Goal: Information Seeking & Learning: Learn about a topic

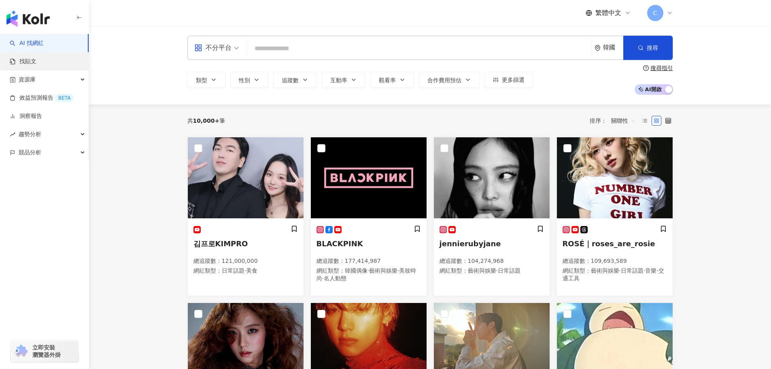
click at [36, 61] on link "找貼文" at bounding box center [23, 61] width 27 height 8
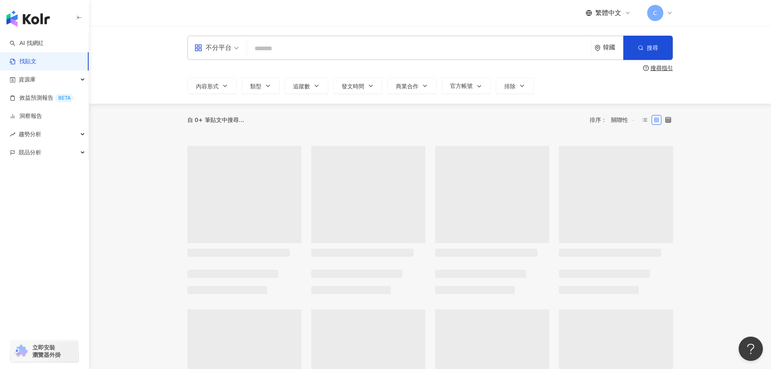
click at [594, 42] on div "韓國" at bounding box center [608, 47] width 29 height 23
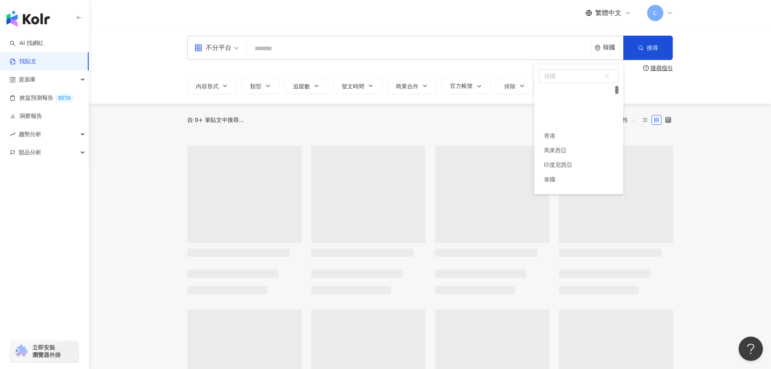
scroll to position [44, 0]
click at [565, 69] on div "韓國 jp hk my 香港 馬來西亞 印度尼西亞 [GEOGRAPHIC_DATA] 新加坡 韓國 美國" at bounding box center [578, 76] width 79 height 14
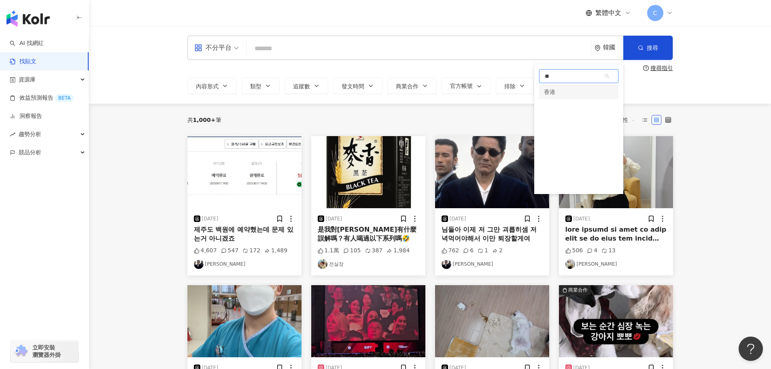
type input "**"
click at [568, 101] on div "** 韓國 hk 香港" at bounding box center [578, 128] width 89 height 129
drag, startPoint x: 570, startPoint y: 88, endPoint x: 565, endPoint y: 77, distance: 12.3
click at [570, 88] on div "香港" at bounding box center [578, 92] width 79 height 15
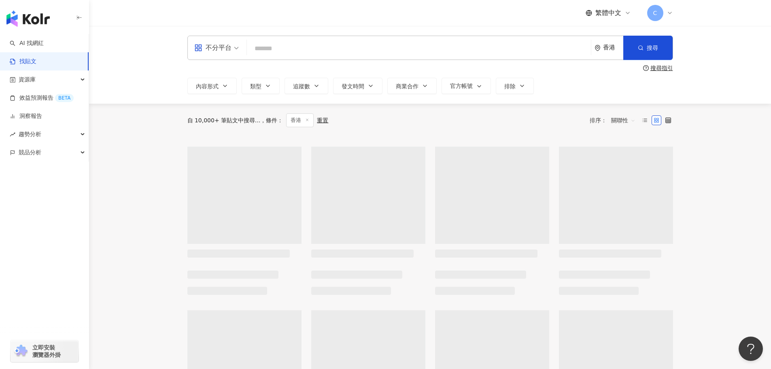
click at [524, 48] on input "search" at bounding box center [418, 48] width 337 height 17
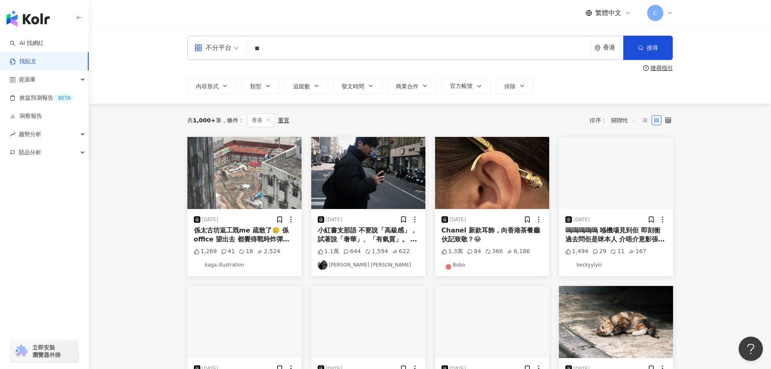
type input "**"
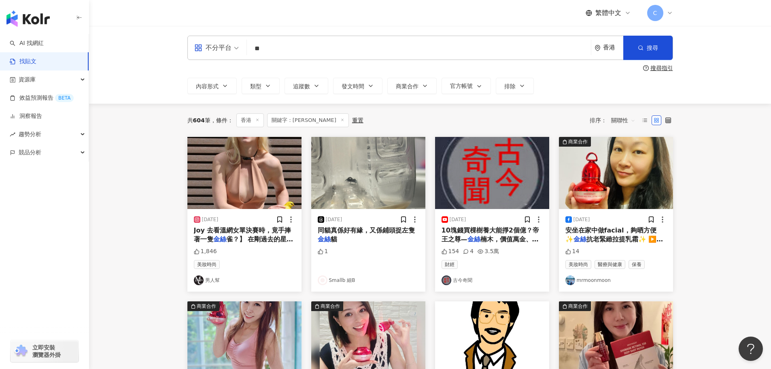
click at [631, 124] on span "關聯性" at bounding box center [623, 120] width 24 height 13
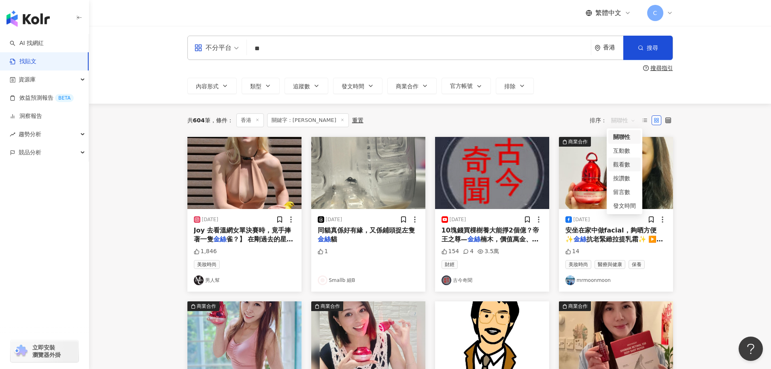
click at [621, 166] on div "觀看數" at bounding box center [624, 164] width 23 height 9
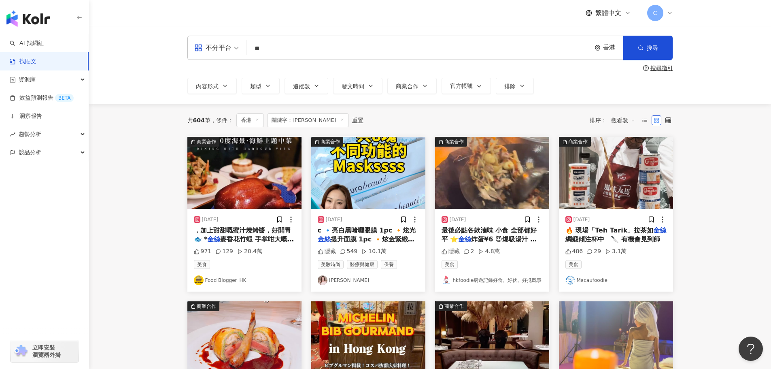
click at [361, 184] on img "button" at bounding box center [368, 173] width 114 height 72
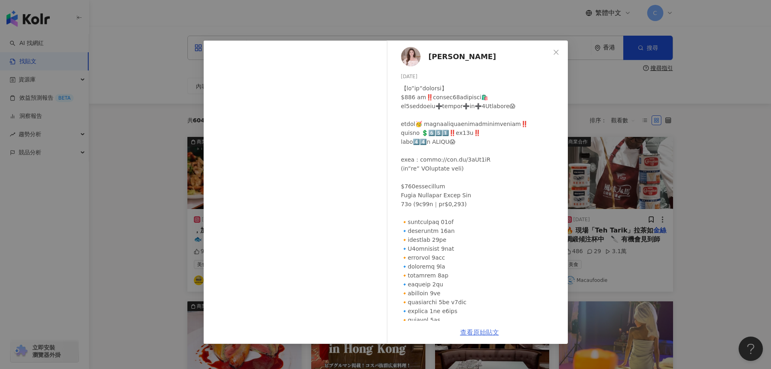
click at [482, 332] on link "查看原始貼文" at bounding box center [479, 332] width 39 height 8
click at [709, 233] on div "Jade [DATE] 隱藏 549 10.1萬 查看原始貼文" at bounding box center [385, 184] width 771 height 369
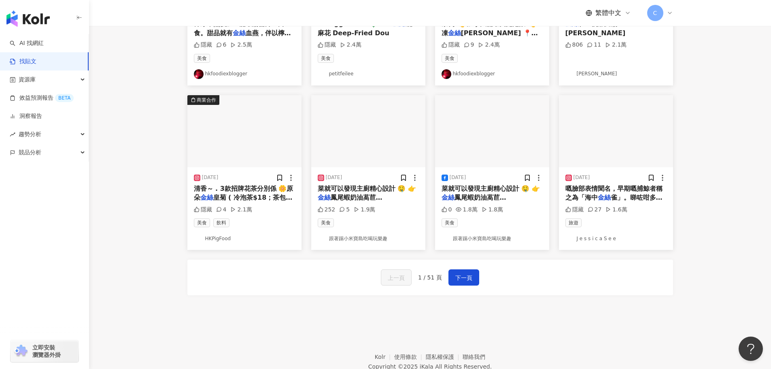
scroll to position [364, 0]
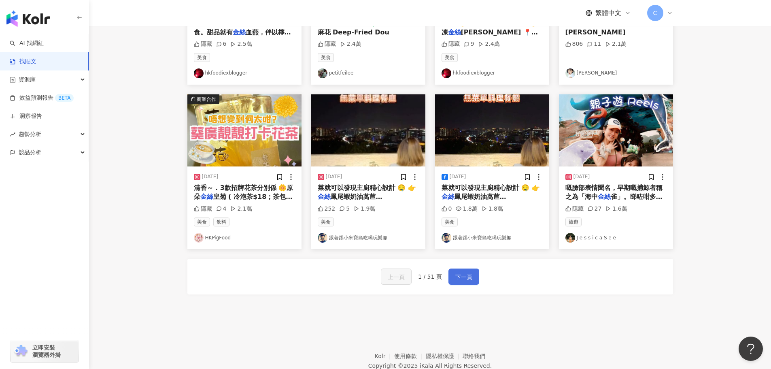
click at [452, 280] on button "下一頁" at bounding box center [463, 276] width 31 height 16
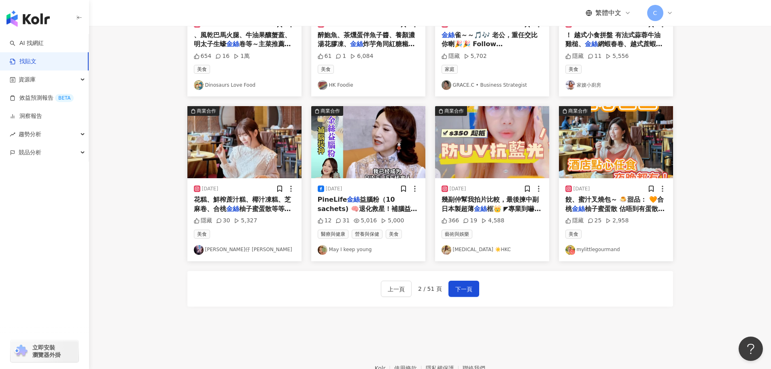
click at [483, 282] on div "上一頁 2 / 51 頁 下一頁" at bounding box center [429, 289] width 485 height 36
click at [467, 284] on span "下一頁" at bounding box center [463, 289] width 17 height 10
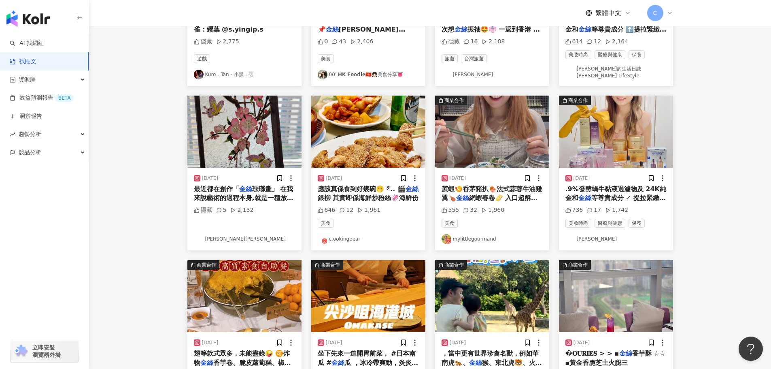
scroll to position [81, 0]
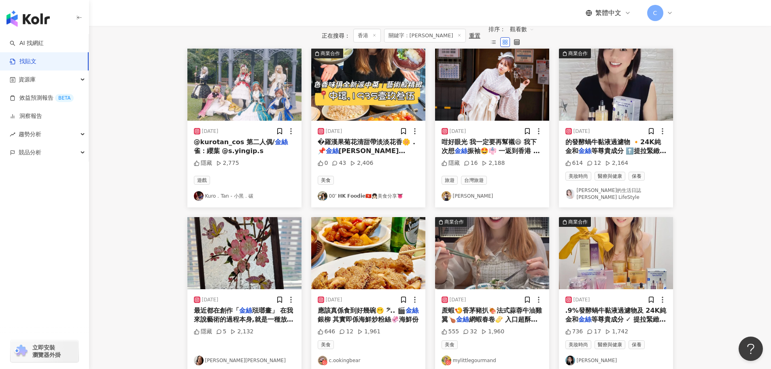
click at [629, 274] on img "button" at bounding box center [616, 253] width 114 height 72
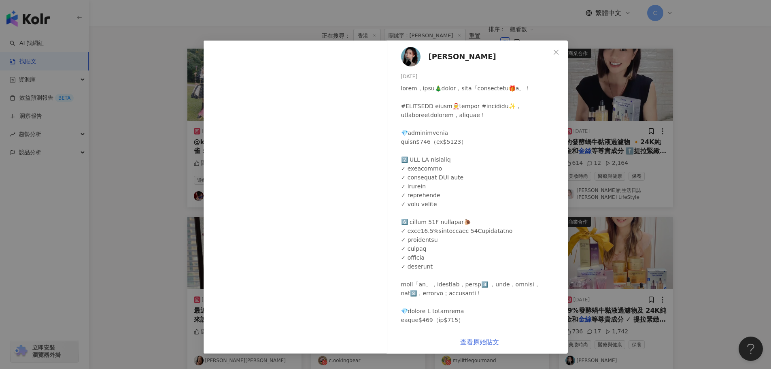
click at [469, 342] on link "查看原始貼文" at bounding box center [479, 342] width 39 height 8
click at [635, 146] on div "[PERSON_NAME] [DATE] 736 17 1,742 查看原始貼文" at bounding box center [385, 184] width 771 height 369
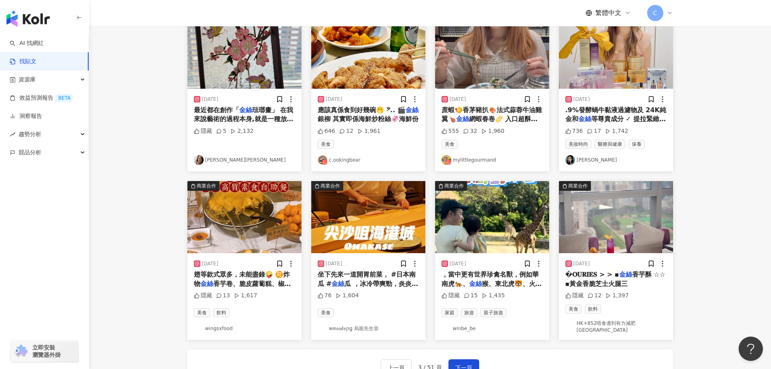
scroll to position [364, 0]
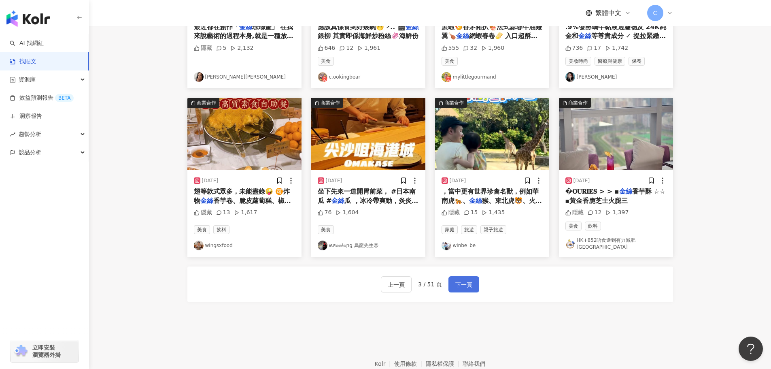
click at [462, 282] on span "下一頁" at bounding box center [463, 285] width 17 height 10
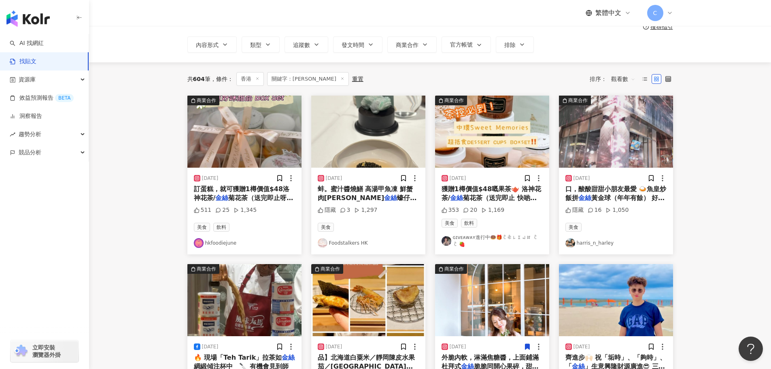
scroll to position [0, 0]
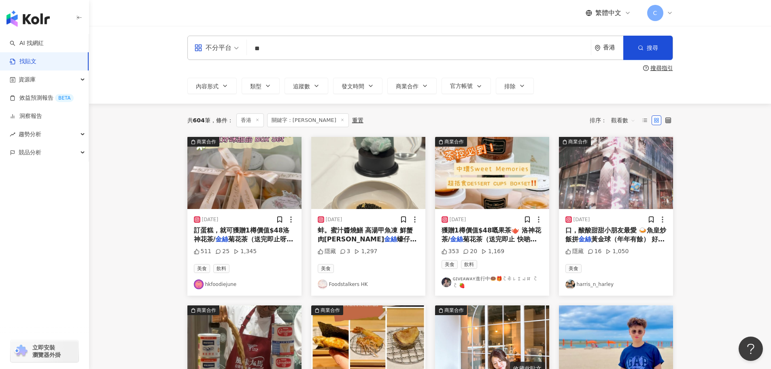
click at [617, 45] on div "香港" at bounding box center [613, 47] width 20 height 7
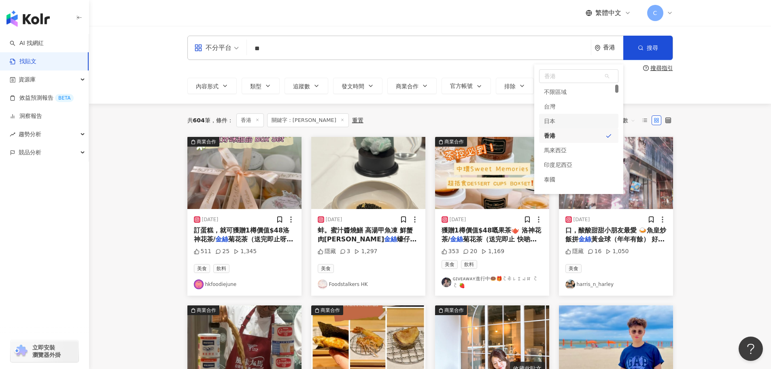
click at [586, 110] on div "台灣" at bounding box center [578, 106] width 79 height 15
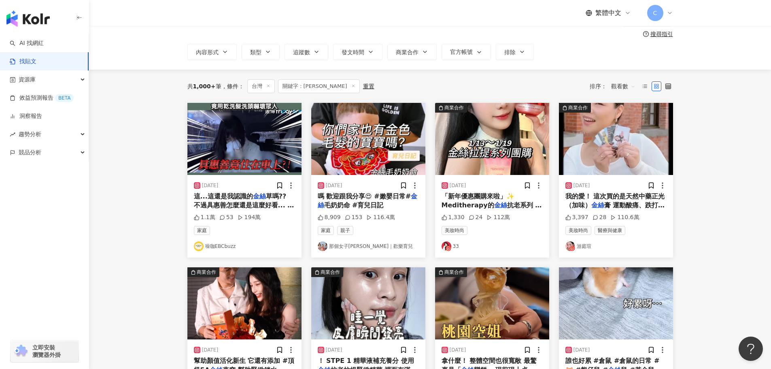
scroll to position [81, 0]
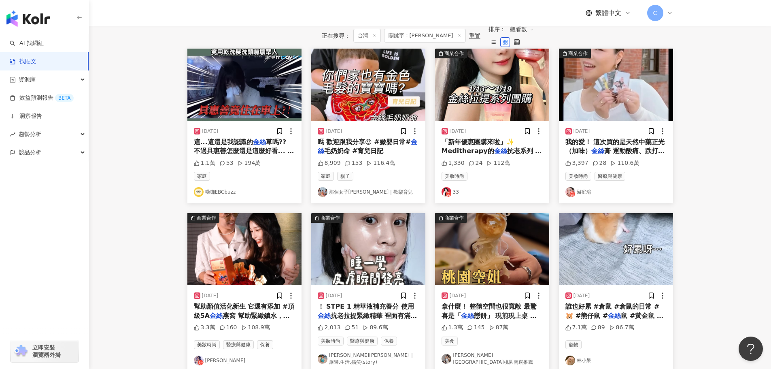
click at [464, 82] on img "button" at bounding box center [492, 85] width 114 height 72
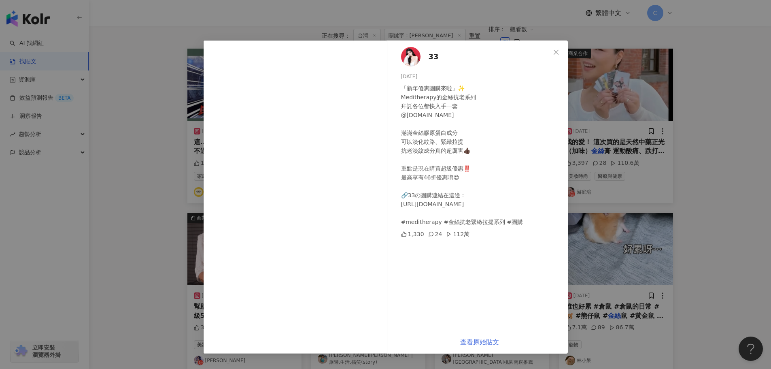
click at [489, 341] on link "查看原始貼文" at bounding box center [479, 342] width 39 height 8
click at [675, 182] on div "33 [DATE] 「新年優惠團購來啦」✨ Meditherapy的金絲抗老系列 拜託各位都快入手一套 @[DOMAIN_NAME] 滿滿金絲膠原蛋白成分 可…" at bounding box center [385, 184] width 771 height 369
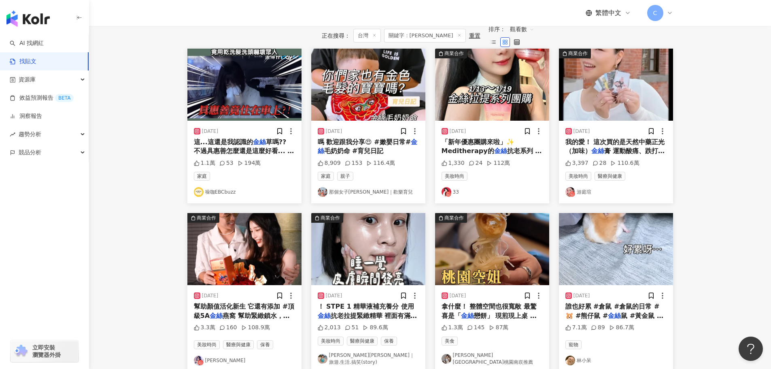
scroll to position [162, 0]
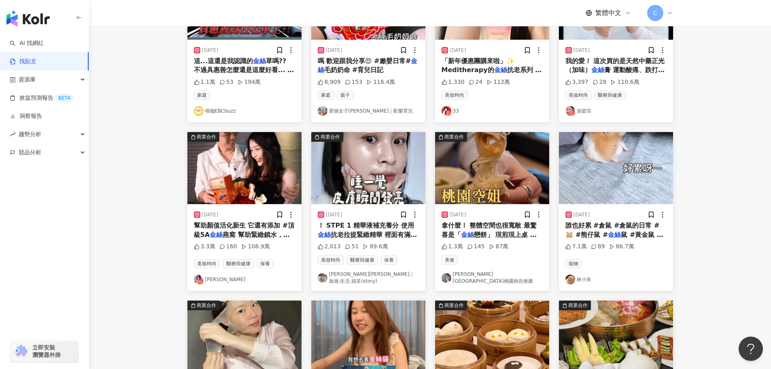
click at [363, 177] on img "button" at bounding box center [368, 168] width 114 height 72
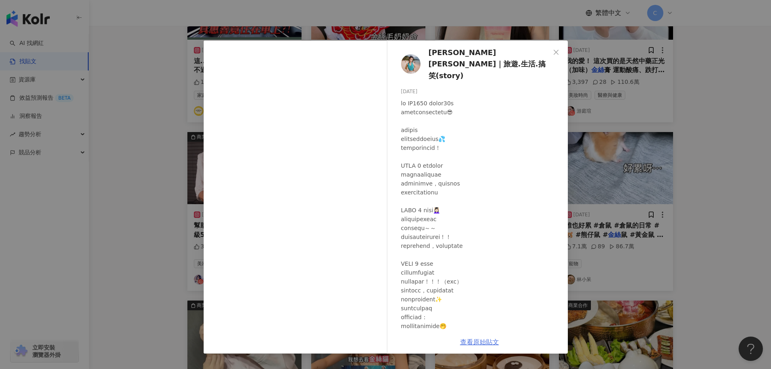
click at [468, 343] on link "查看原始貼文" at bounding box center [479, 342] width 39 height 8
click at [615, 119] on div "[PERSON_NAME][PERSON_NAME]｜旅遊.生活.搞笑(story) [DATE] 2,013 51 89.6萬 查看原始貼文" at bounding box center [385, 184] width 771 height 369
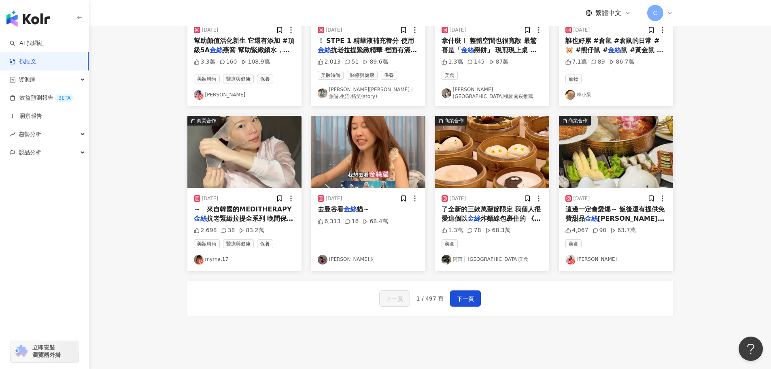
scroll to position [364, 0]
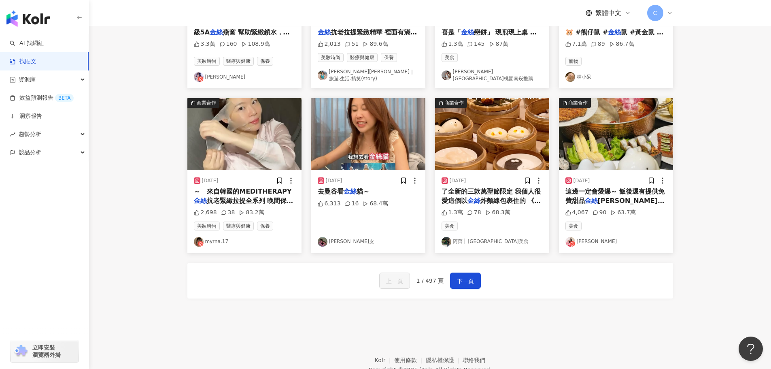
click at [239, 144] on img "button" at bounding box center [244, 134] width 114 height 72
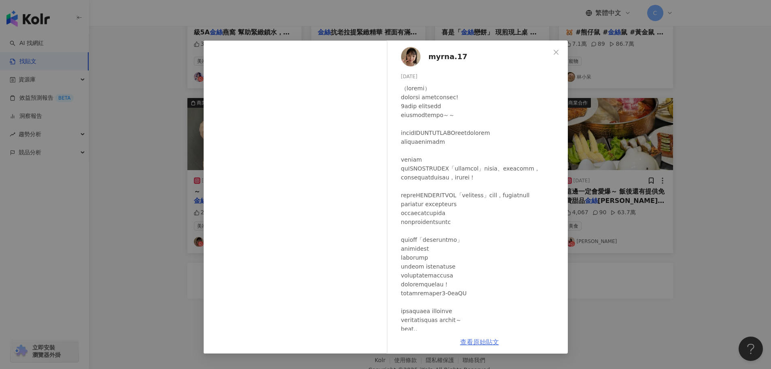
click at [466, 343] on link "查看原始貼文" at bounding box center [479, 342] width 39 height 8
click at [551, 142] on div at bounding box center [481, 248] width 160 height 329
click at [587, 161] on div "myrna.17 [DATE] 2,698 38 83.2萬 查看原始貼文" at bounding box center [385, 184] width 771 height 369
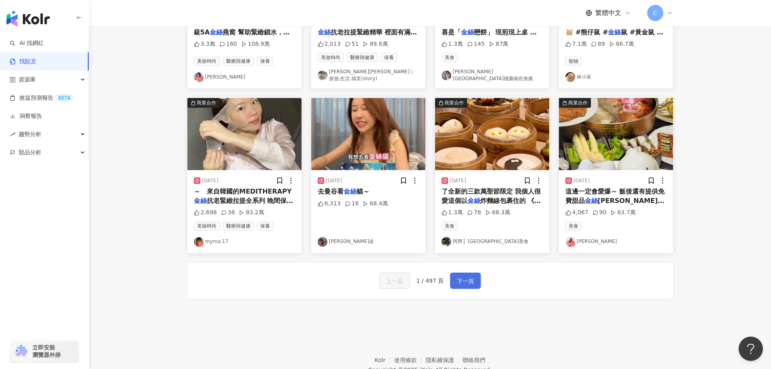
drag, startPoint x: 474, startPoint y: 285, endPoint x: 466, endPoint y: 283, distance: 8.3
click at [474, 285] on button "下一頁" at bounding box center [465, 280] width 31 height 16
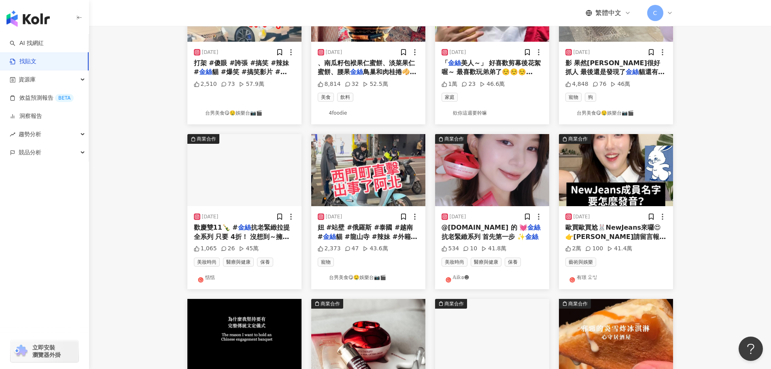
scroll to position [0, 0]
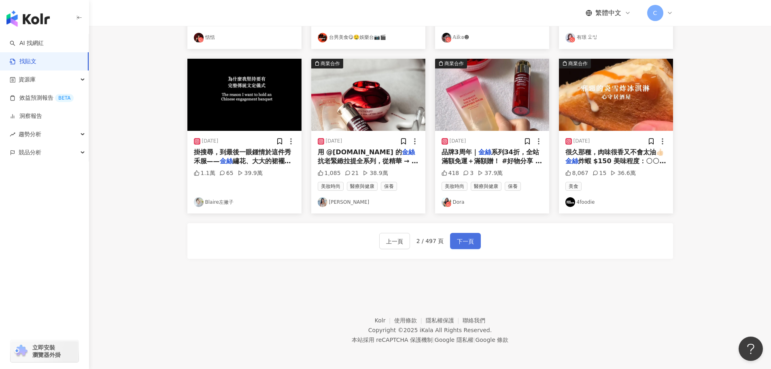
click at [465, 243] on span "下一頁" at bounding box center [465, 241] width 17 height 10
